Goal: Task Accomplishment & Management: Use online tool/utility

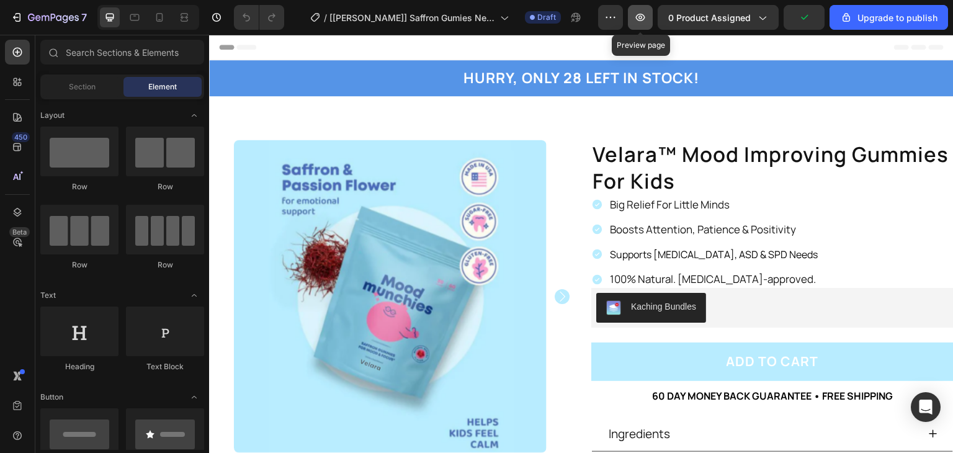
click at [640, 25] on button "button" at bounding box center [640, 17] width 25 height 25
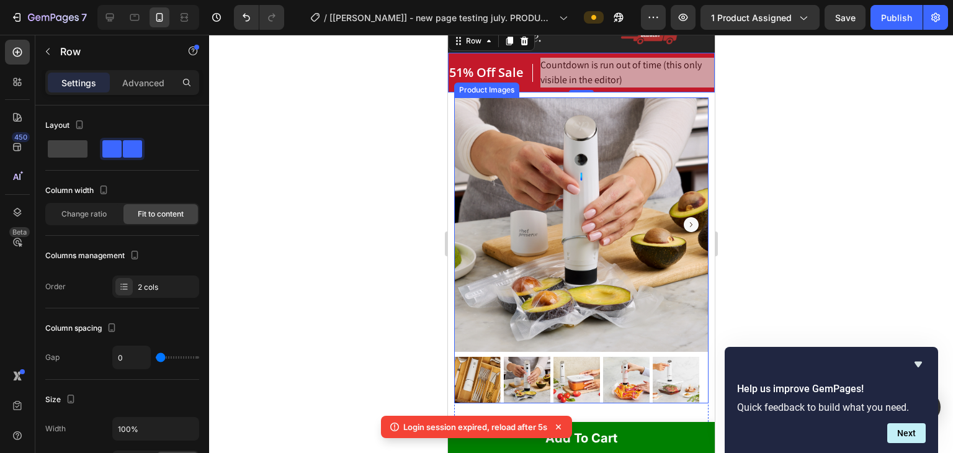
scroll to position [83, 0]
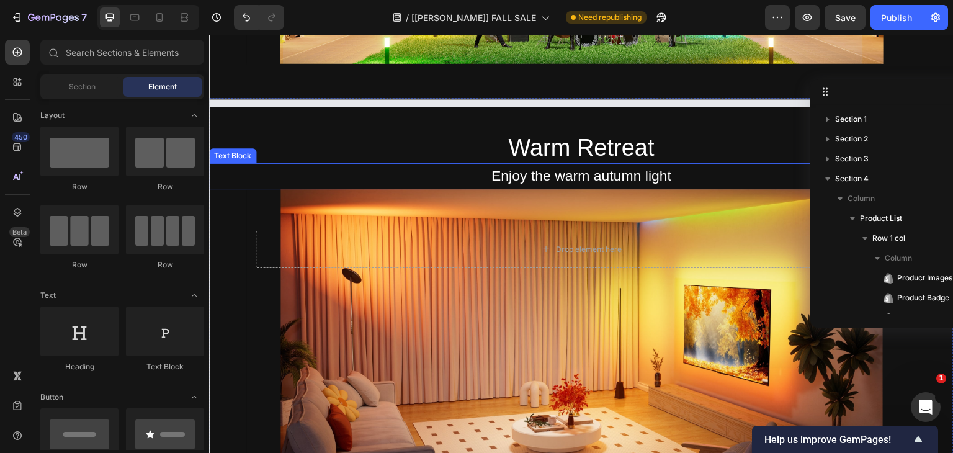
scroll to position [1158, 0]
